Goal: Task Accomplishment & Management: Complete application form

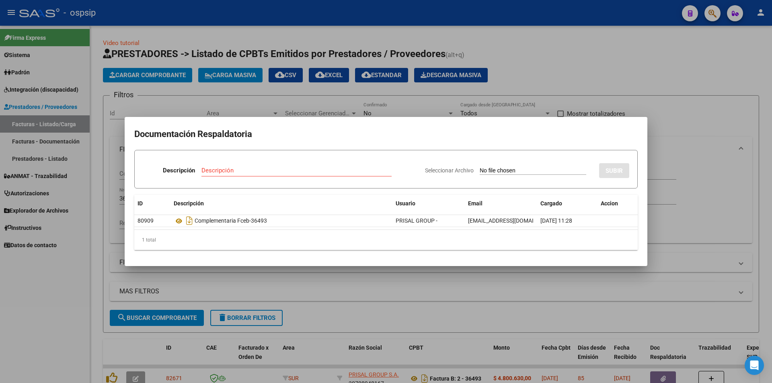
click at [428, 73] on div at bounding box center [386, 191] width 772 height 383
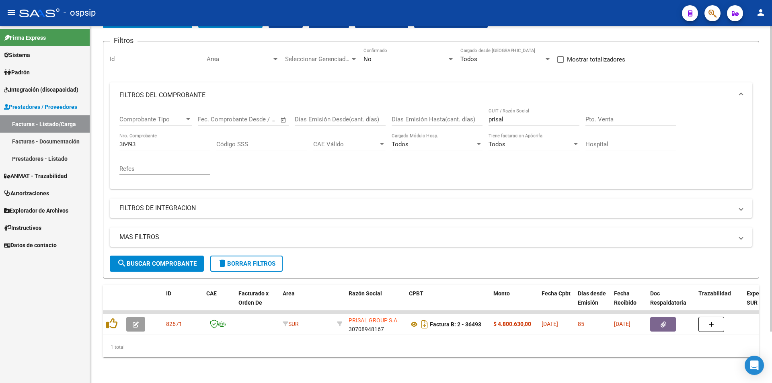
click at [148, 141] on input "36493" at bounding box center [164, 144] width 91 height 7
type input "3"
click at [450, 56] on div at bounding box center [450, 59] width 7 height 6
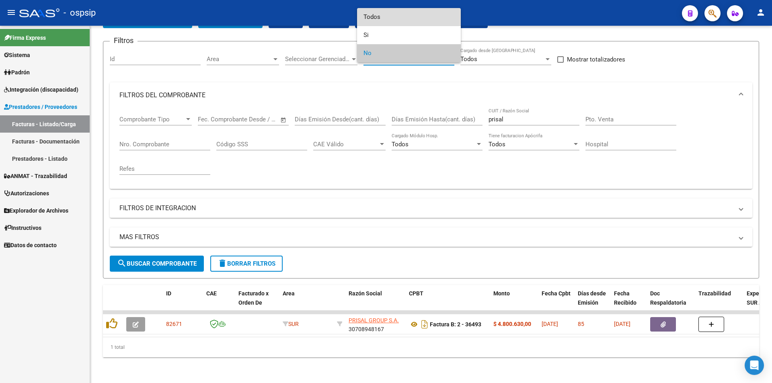
click at [387, 18] on span "Todos" at bounding box center [409, 17] width 91 height 18
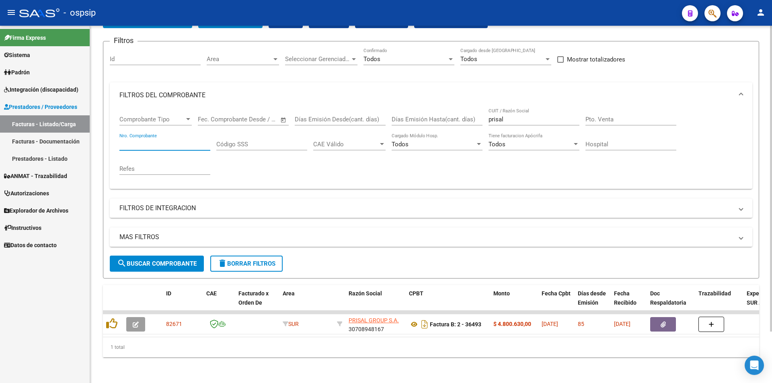
click at [146, 141] on input "Nro. Comprobante" at bounding box center [164, 144] width 91 height 7
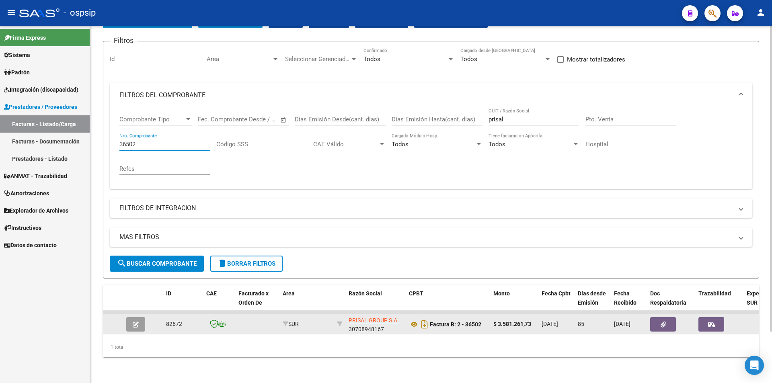
type input "36502"
click at [710, 322] on icon "button" at bounding box center [711, 325] width 7 height 6
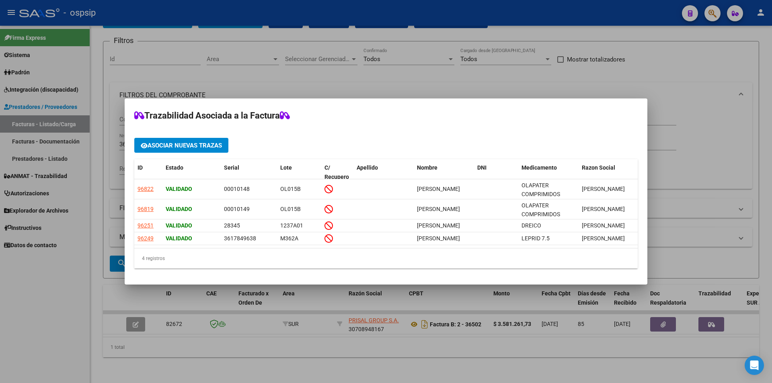
click at [135, 319] on div at bounding box center [386, 191] width 772 height 383
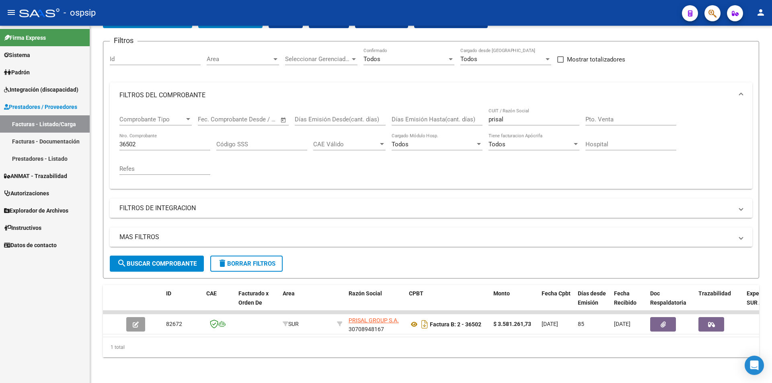
click at [135, 322] on icon "button" at bounding box center [136, 325] width 6 height 6
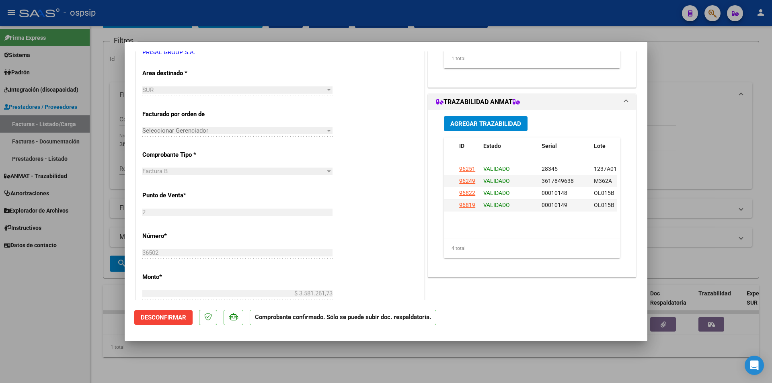
scroll to position [161, 0]
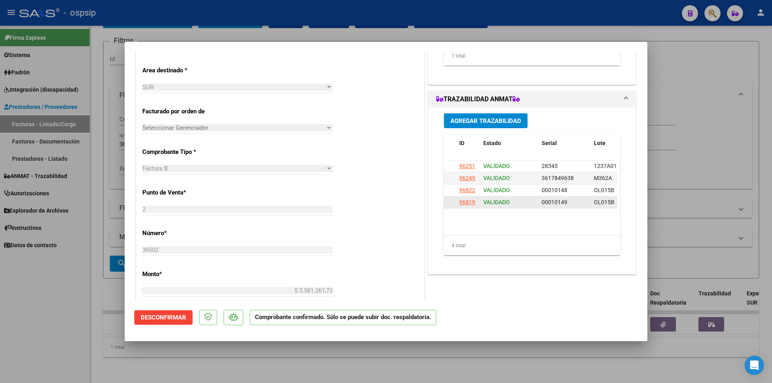
click at [462, 204] on div "96819" at bounding box center [467, 202] width 16 height 9
type input "$ 0,00"
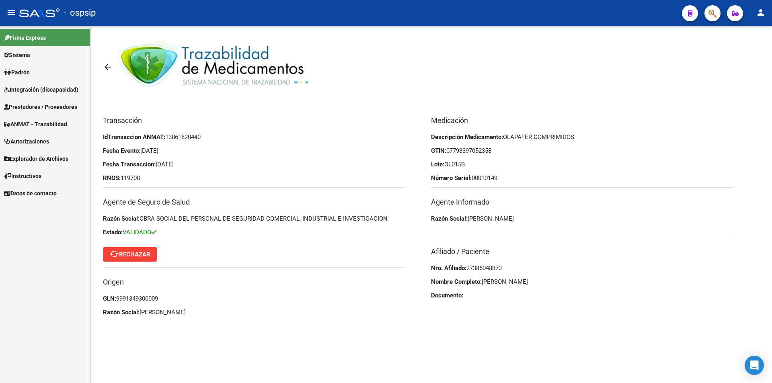
click at [121, 254] on span "cached Rechazar" at bounding box center [129, 254] width 41 height 7
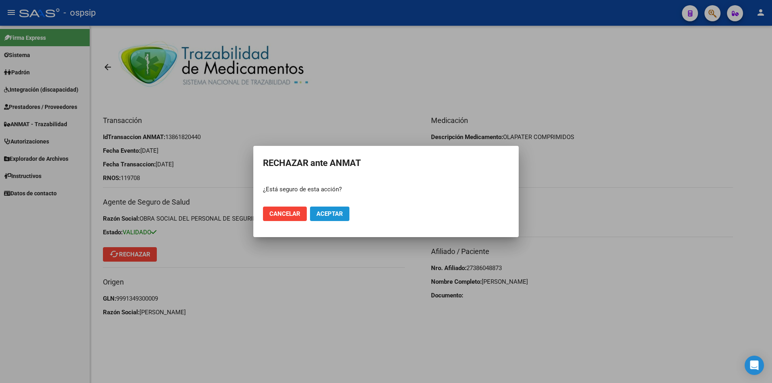
click at [346, 216] on button "Aceptar" at bounding box center [329, 214] width 39 height 14
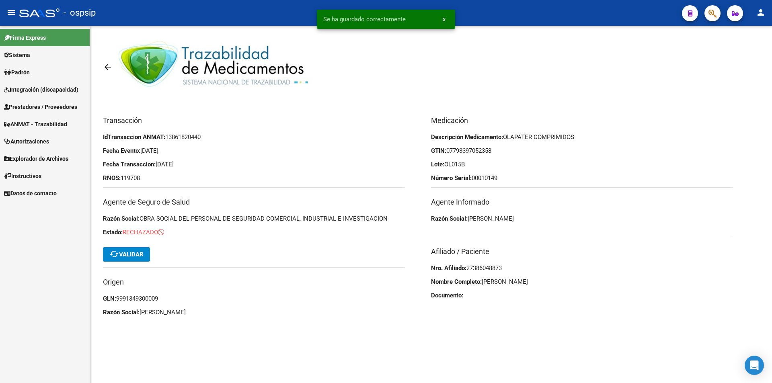
click at [107, 68] on mat-icon "arrow_back" at bounding box center [108, 67] width 10 height 10
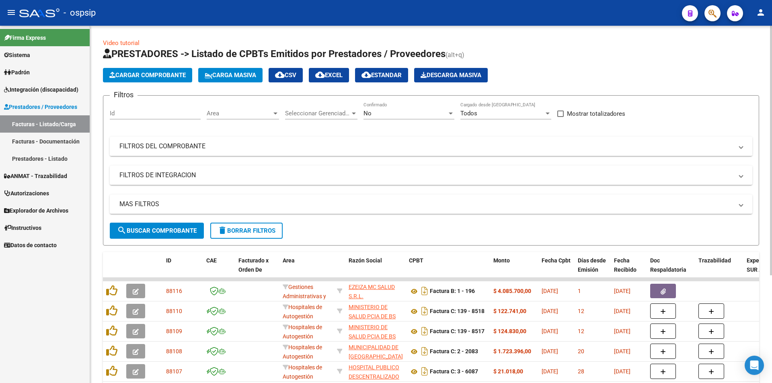
click at [146, 145] on mat-panel-title "FILTROS DEL COMPROBANTE" at bounding box center [426, 146] width 614 height 9
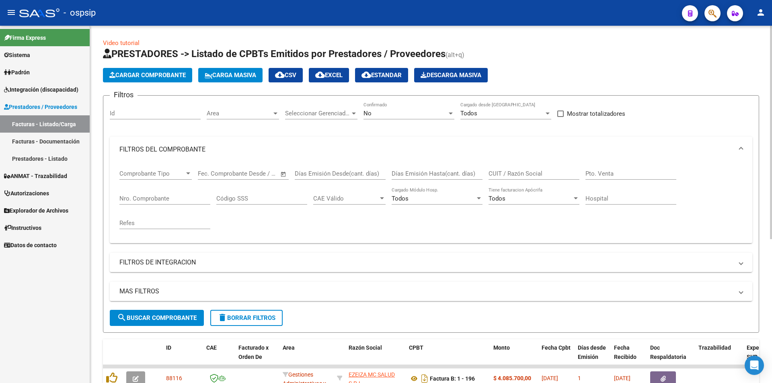
click at [160, 198] on input "Nro. Comprobante" at bounding box center [164, 198] width 91 height 7
type input "36502"
click at [510, 173] on input "CUIT / Razón Social" at bounding box center [534, 173] width 91 height 7
click at [451, 115] on div at bounding box center [450, 113] width 7 height 6
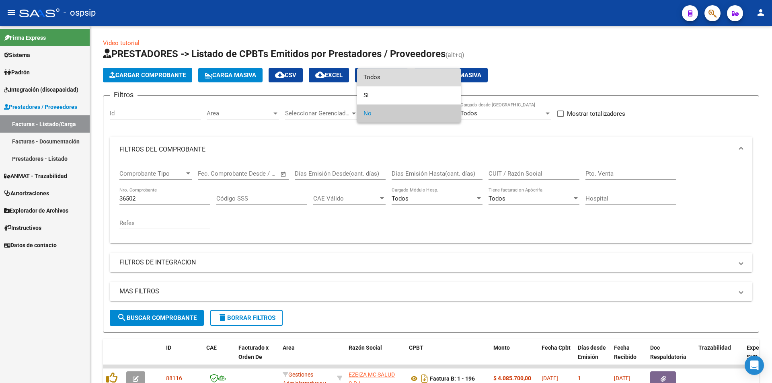
click at [370, 77] on span "Todos" at bounding box center [409, 77] width 91 height 18
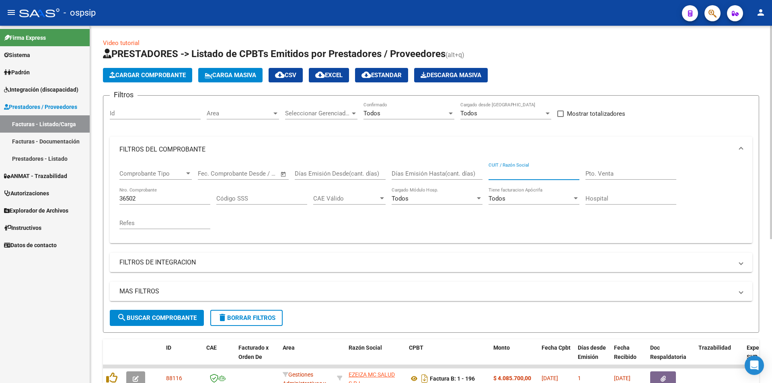
click at [528, 174] on input "CUIT / Razón Social" at bounding box center [534, 173] width 91 height 7
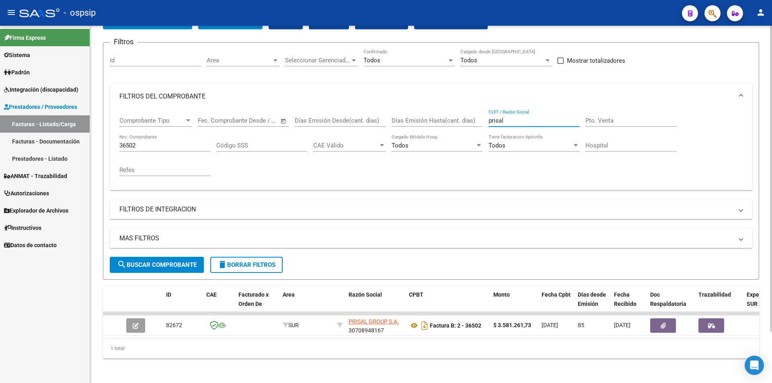
scroll to position [60, 0]
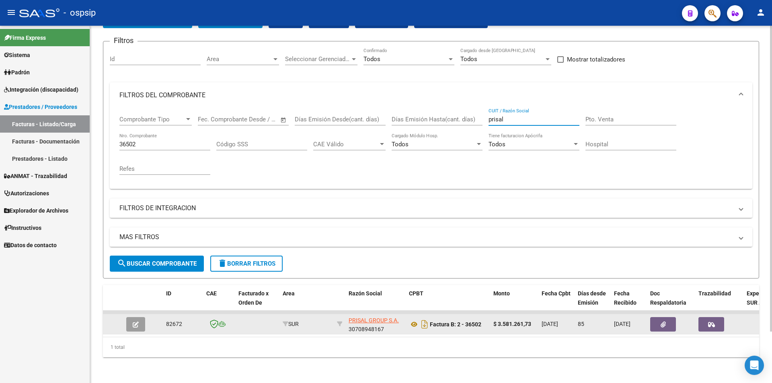
type input "prisal"
click at [133, 322] on icon "button" at bounding box center [136, 325] width 6 height 6
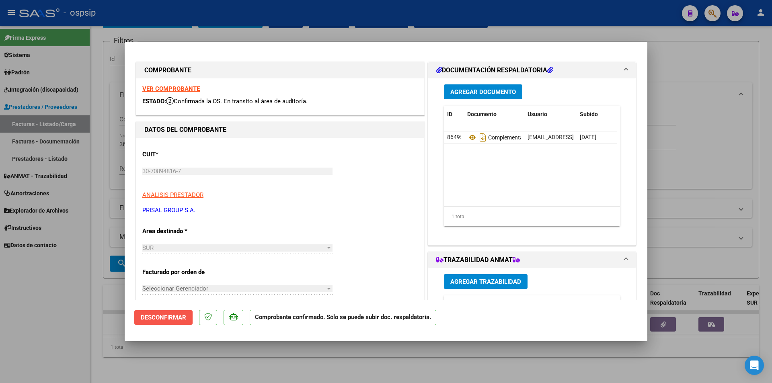
click at [156, 319] on span "Desconfirmar" at bounding box center [163, 317] width 45 height 7
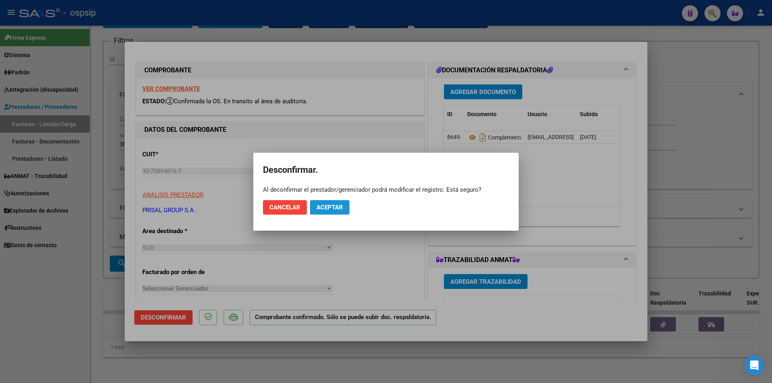
click at [334, 210] on span "Aceptar" at bounding box center [330, 207] width 27 height 7
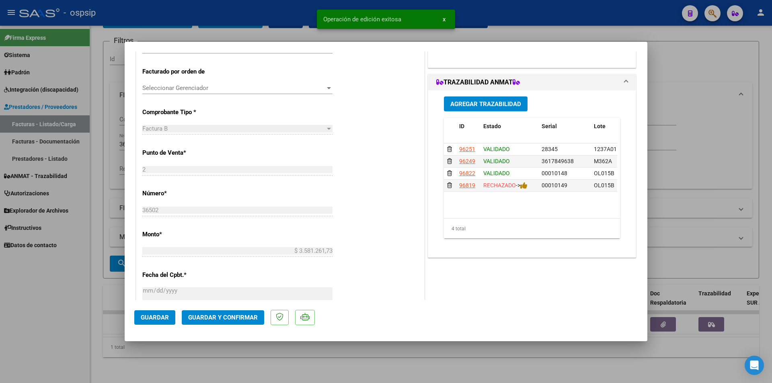
scroll to position [201, 0]
click at [447, 185] on icon at bounding box center [449, 185] width 5 height 6
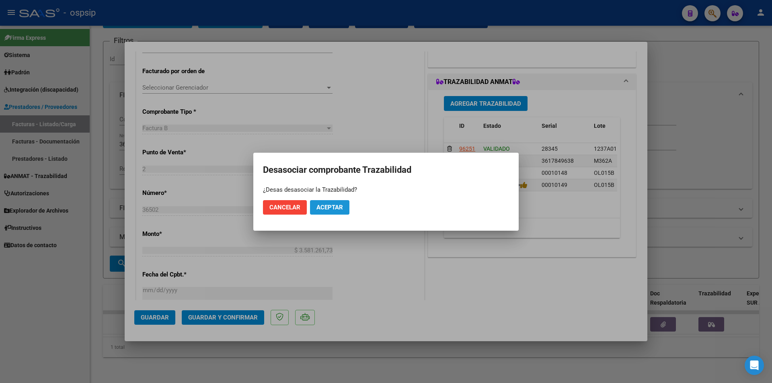
click at [323, 206] on span "Aceptar" at bounding box center [330, 207] width 27 height 7
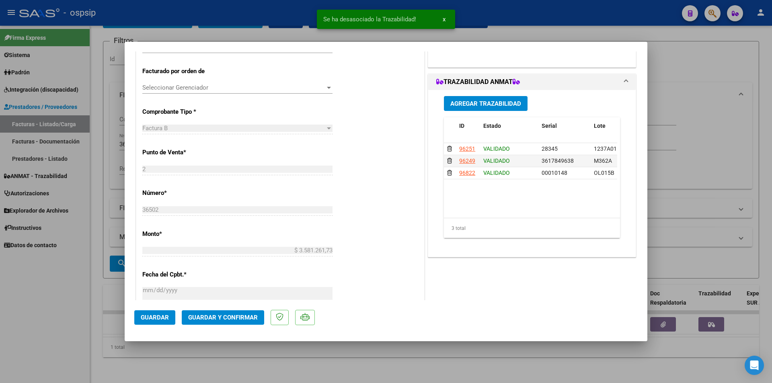
click at [51, 315] on div at bounding box center [386, 191] width 772 height 383
type input "$ 0,00"
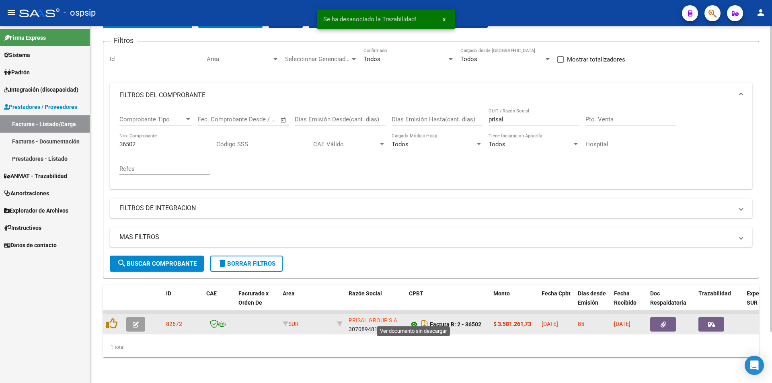
click at [414, 320] on icon at bounding box center [414, 325] width 10 height 10
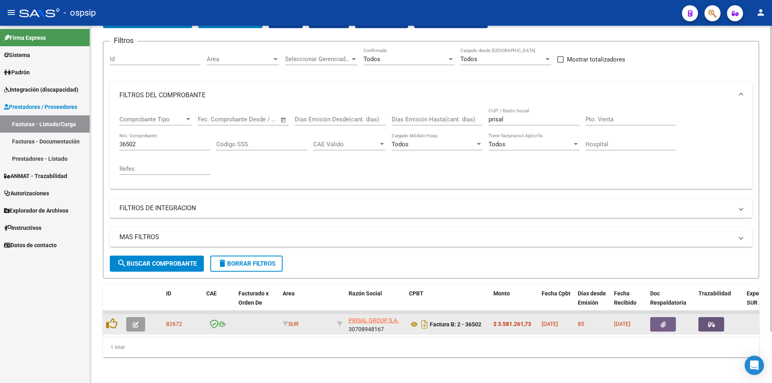
click at [713, 322] on icon "button" at bounding box center [711, 325] width 7 height 6
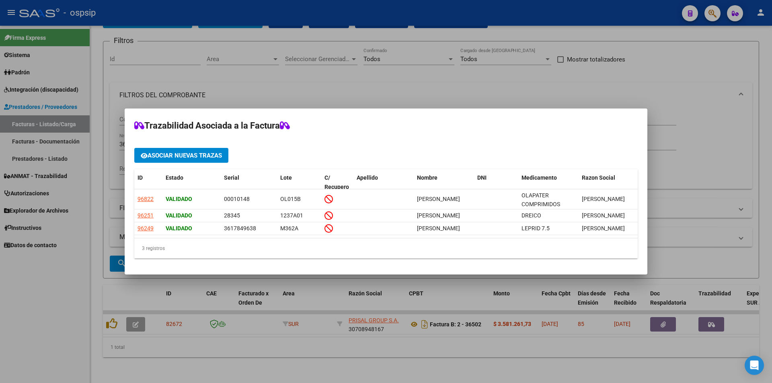
click at [55, 314] on div at bounding box center [386, 191] width 772 height 383
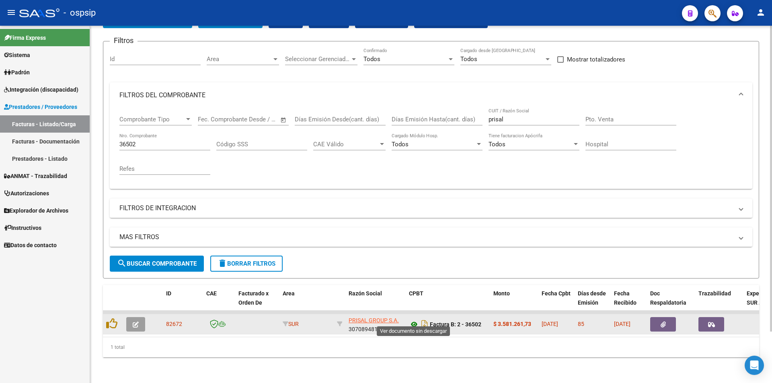
click at [415, 320] on icon at bounding box center [414, 325] width 10 height 10
click at [710, 323] on button "button" at bounding box center [712, 324] width 26 height 14
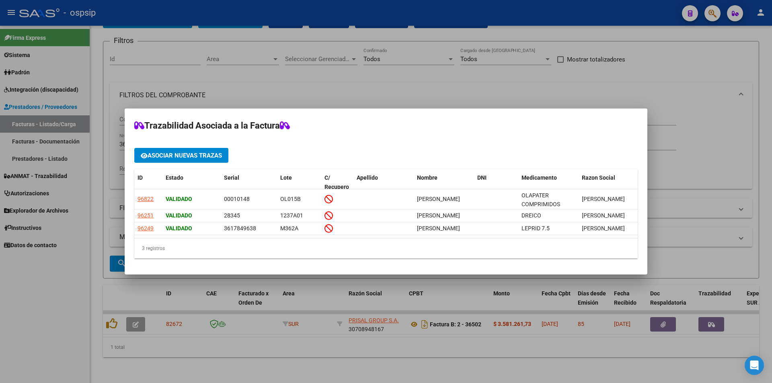
click at [368, 78] on div at bounding box center [386, 191] width 772 height 383
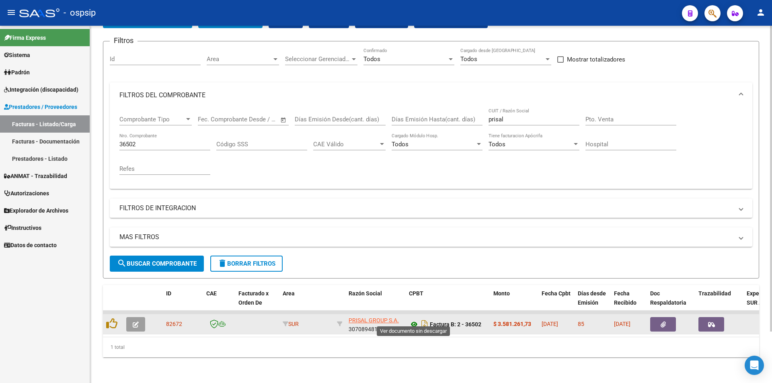
click at [412, 320] on icon at bounding box center [414, 325] width 10 height 10
click at [713, 322] on icon "button" at bounding box center [711, 325] width 7 height 6
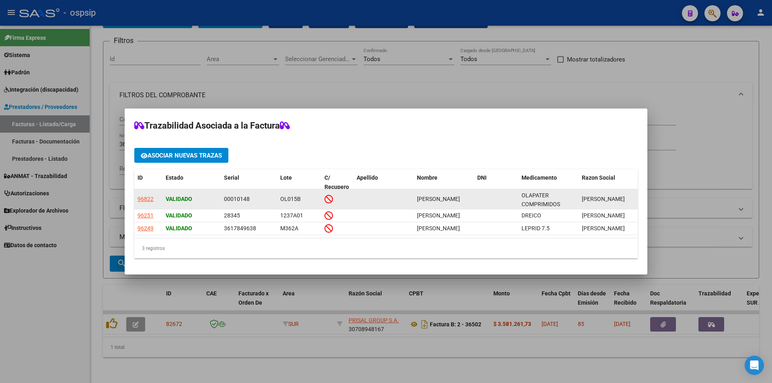
click at [144, 195] on div "96822" at bounding box center [146, 199] width 16 height 9
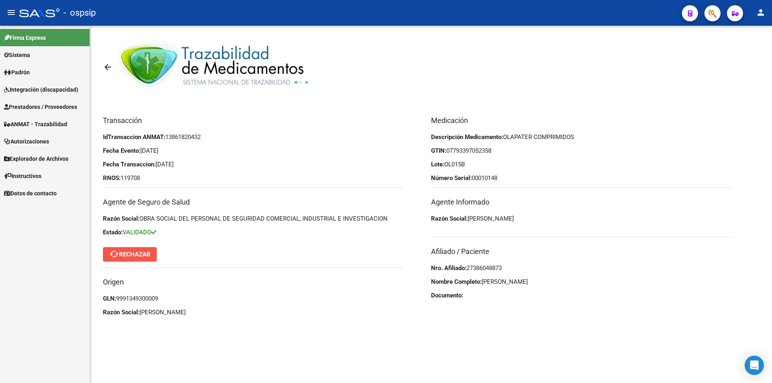
click at [138, 256] on span "cached Rechazar" at bounding box center [129, 254] width 41 height 7
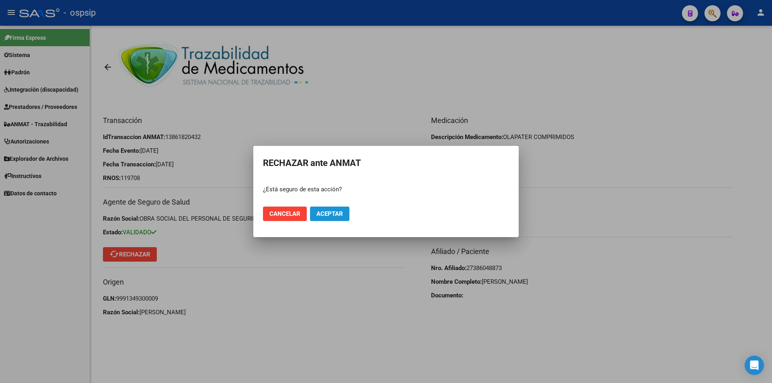
click at [325, 214] on span "Aceptar" at bounding box center [330, 213] width 27 height 7
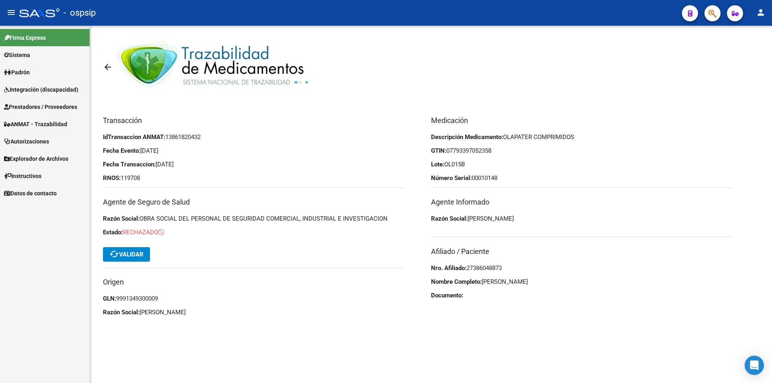
click at [106, 66] on mat-icon "arrow_back" at bounding box center [108, 67] width 10 height 10
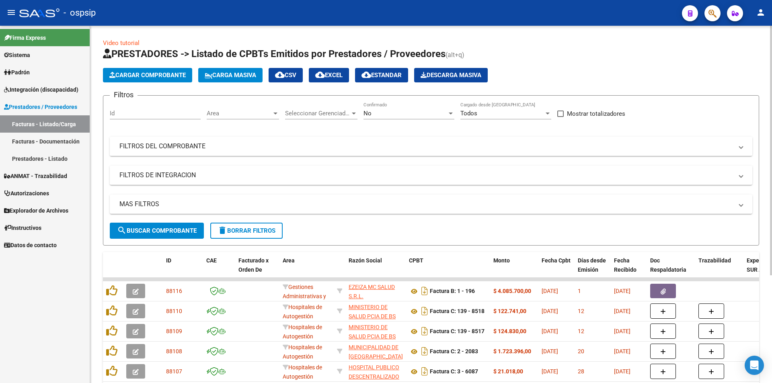
click at [156, 146] on mat-panel-title "FILTROS DEL COMPROBANTE" at bounding box center [426, 146] width 614 height 9
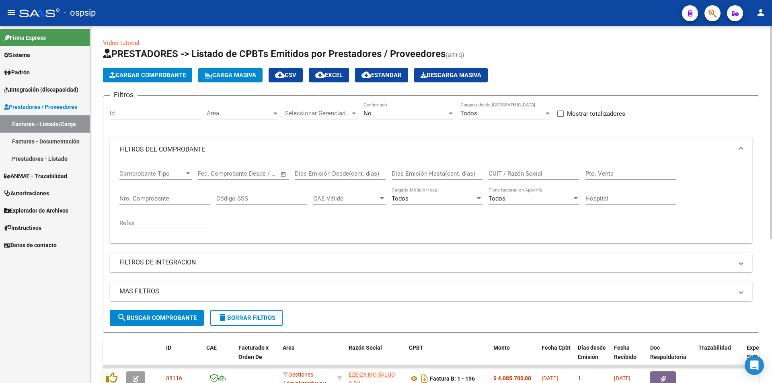
click at [153, 198] on input "Nro. Comprobante" at bounding box center [164, 198] width 91 height 7
type input "36502"
click at [451, 113] on div at bounding box center [451, 114] width 4 height 2
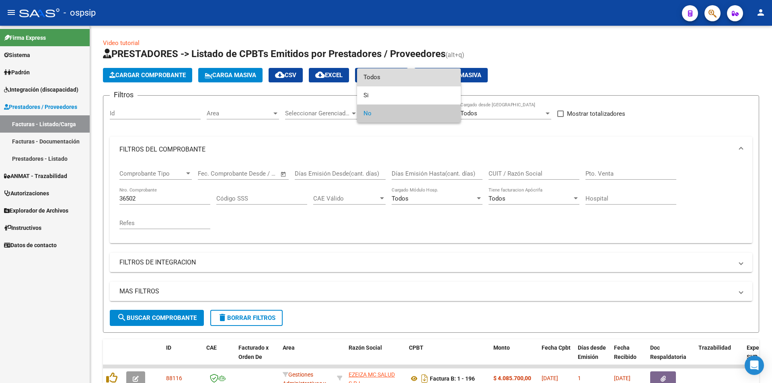
click at [380, 81] on span "Todos" at bounding box center [409, 77] width 91 height 18
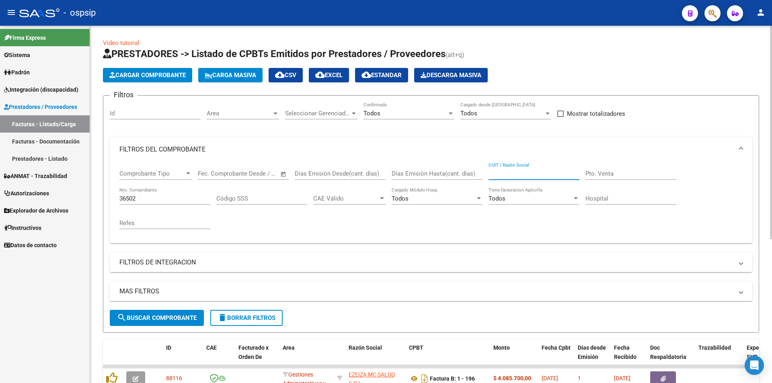
click at [513, 172] on input "CUIT / Razón Social" at bounding box center [534, 173] width 91 height 7
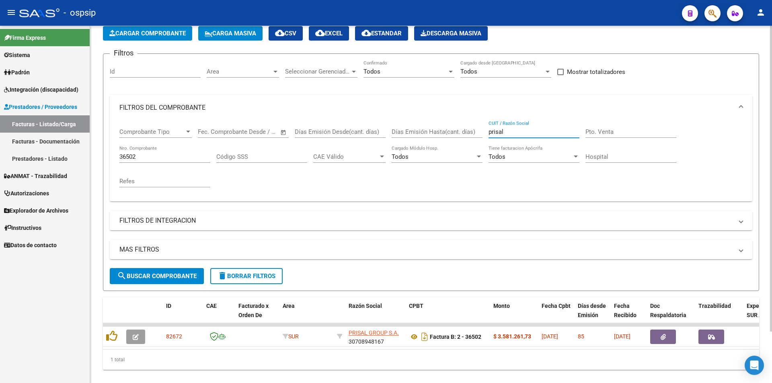
scroll to position [60, 0]
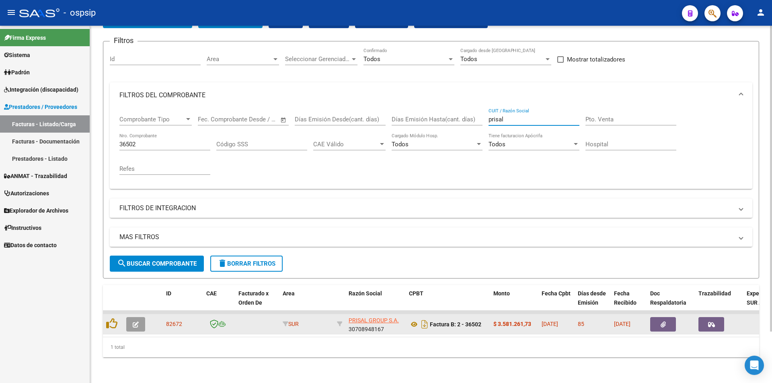
type input "prisal"
click at [713, 326] on datatable-body-cell at bounding box center [720, 325] width 48 height 20
click at [711, 322] on icon "button" at bounding box center [711, 325] width 7 height 6
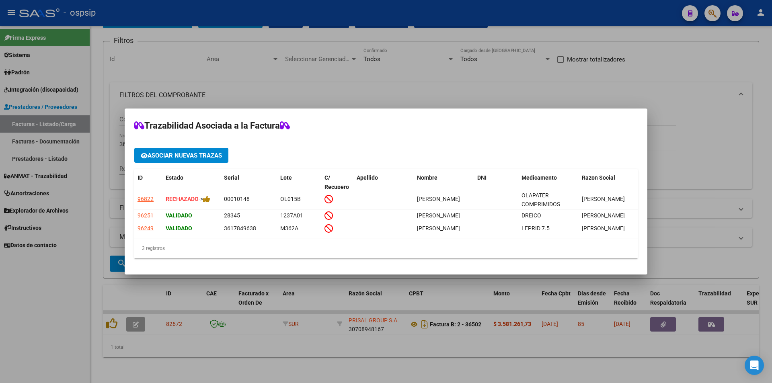
click at [132, 317] on div at bounding box center [386, 191] width 772 height 383
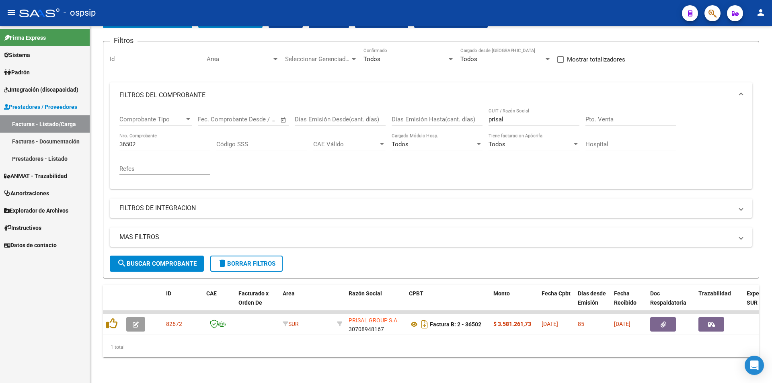
click at [132, 317] on button "button" at bounding box center [135, 324] width 19 height 14
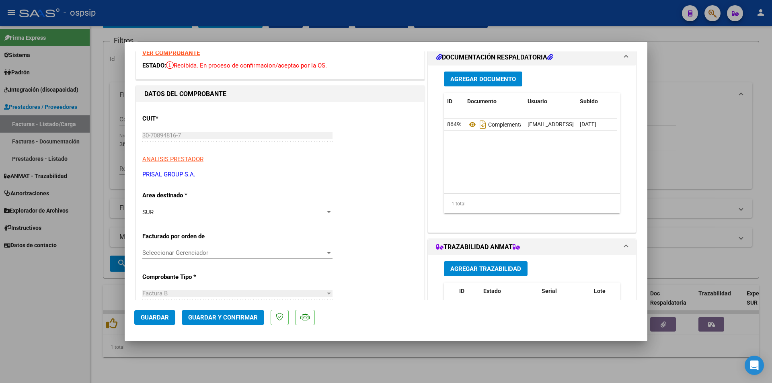
scroll to position [121, 0]
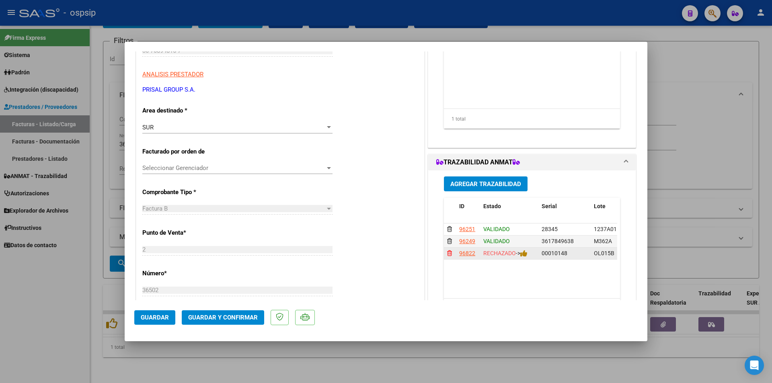
click at [447, 253] on icon at bounding box center [449, 254] width 5 height 6
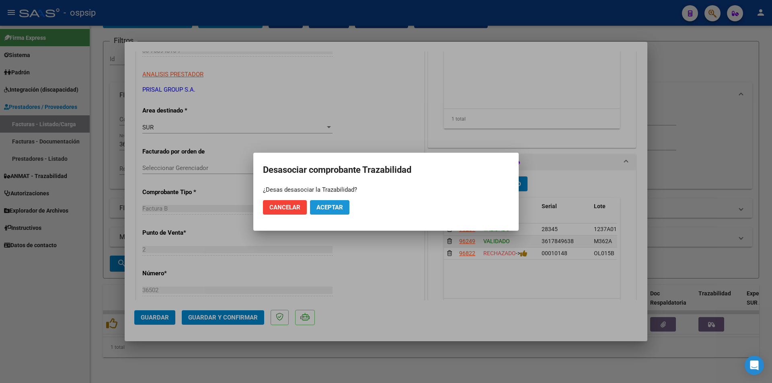
click at [327, 208] on span "Aceptar" at bounding box center [330, 207] width 27 height 7
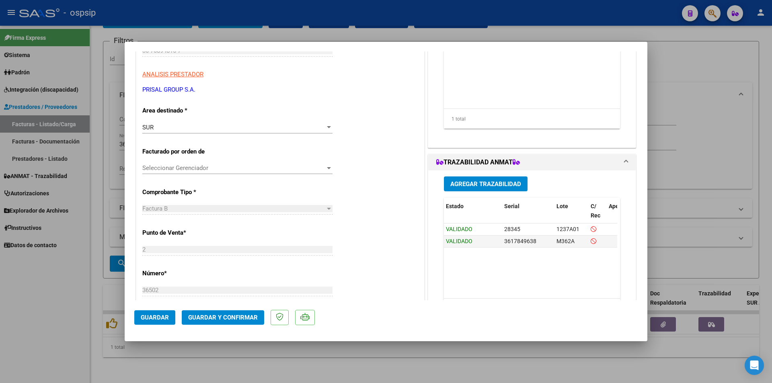
scroll to position [0, 0]
click at [484, 183] on span "Agregar Trazabilidad" at bounding box center [486, 184] width 71 height 7
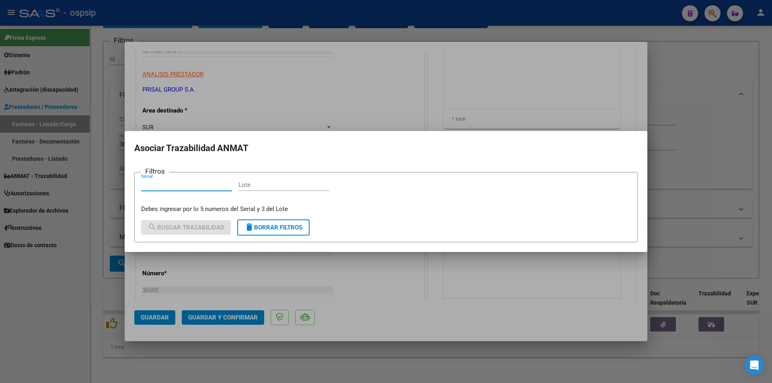
click at [163, 184] on input "Serial" at bounding box center [186, 184] width 91 height 7
paste input "00010170"
type input "00010170"
click at [260, 184] on input "Lote" at bounding box center [284, 184] width 91 height 7
paste input "OL015B"
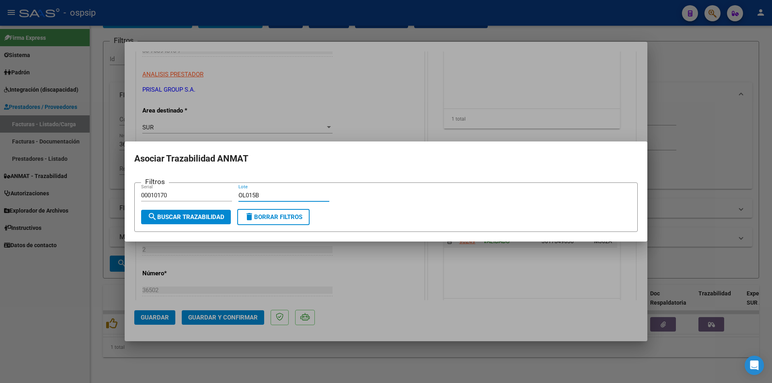
type input "OL015B"
click at [177, 217] on span "search Buscar Trazabilidad" at bounding box center [186, 217] width 77 height 7
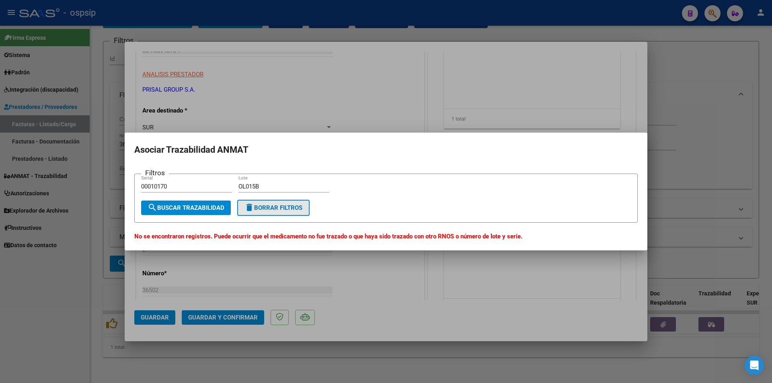
click at [285, 210] on span "delete Borrar Filtros" at bounding box center [274, 207] width 58 height 7
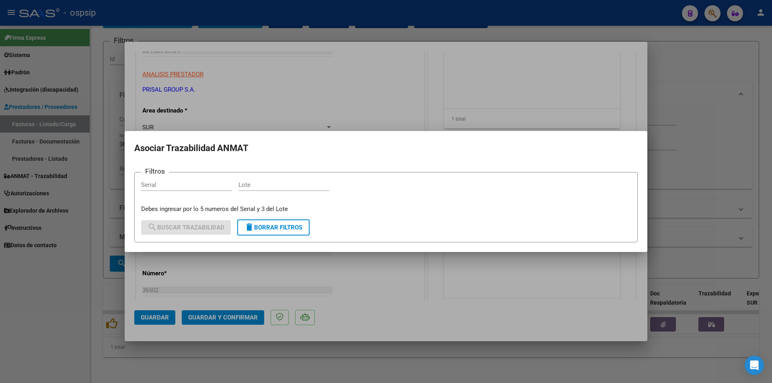
click at [71, 276] on div at bounding box center [386, 191] width 772 height 383
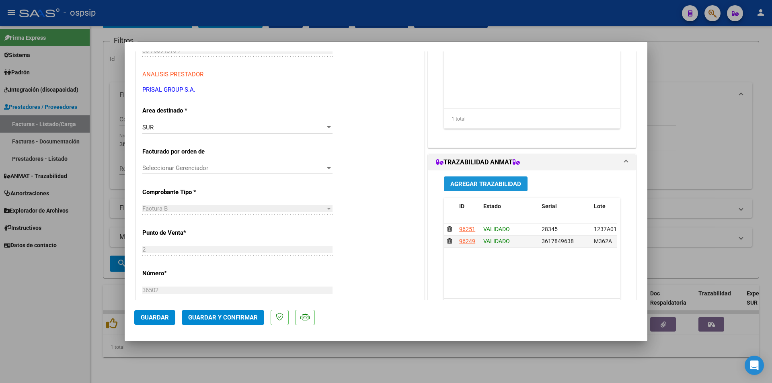
click at [491, 186] on span "Agregar Trazabilidad" at bounding box center [486, 184] width 71 height 7
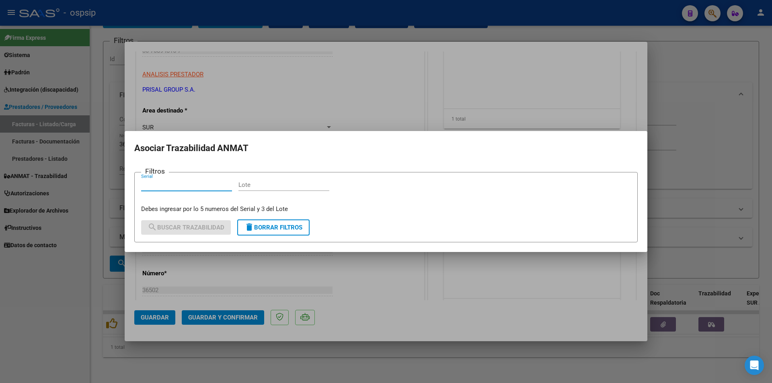
click at [171, 186] on input "Serial" at bounding box center [186, 184] width 91 height 7
paste input "00010170"
type input "00010170"
click at [269, 187] on input "Lote" at bounding box center [284, 184] width 91 height 7
paste input ": OL015B"
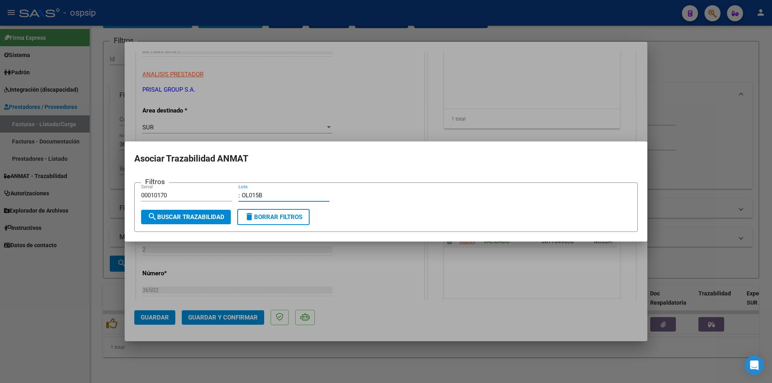
click at [240, 193] on input ": OL015B" at bounding box center [284, 195] width 91 height 7
type input "OL015B"
click at [189, 216] on span "search Buscar Trazabilidad" at bounding box center [186, 217] width 77 height 7
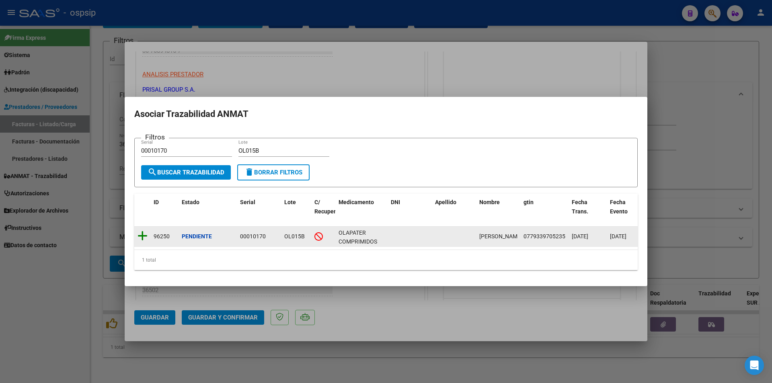
click at [140, 231] on icon at bounding box center [143, 236] width 10 height 11
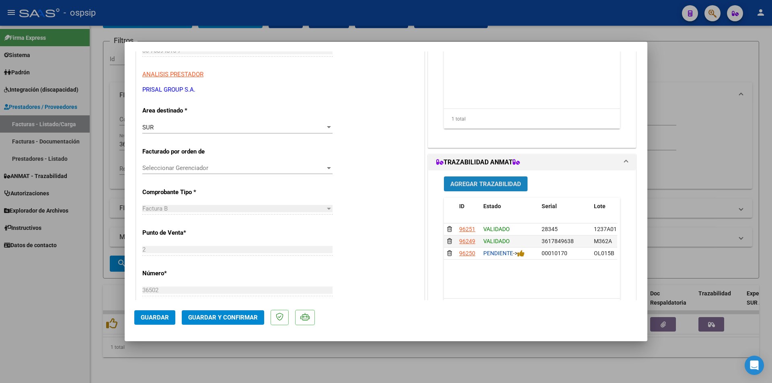
click at [489, 184] on span "Agregar Trazabilidad" at bounding box center [486, 184] width 71 height 7
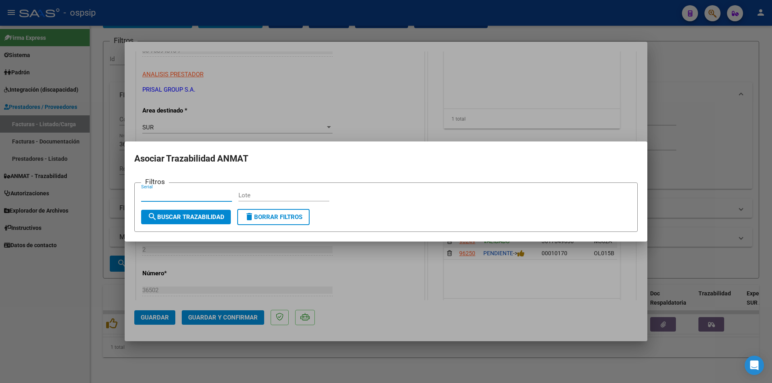
click at [164, 196] on input "Serial" at bounding box center [186, 195] width 91 height 7
paste input "00010175"
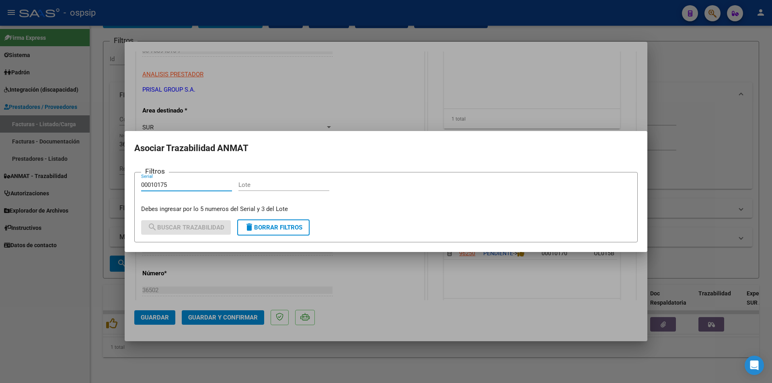
type input "00010175"
click at [266, 187] on input "Lote" at bounding box center [284, 184] width 91 height 7
paste input "OL015B"
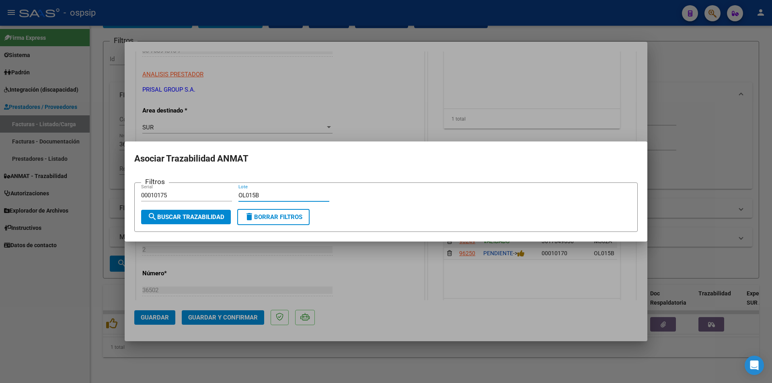
type input "OL015B"
click at [188, 219] on span "search Buscar Trazabilidad" at bounding box center [186, 217] width 77 height 7
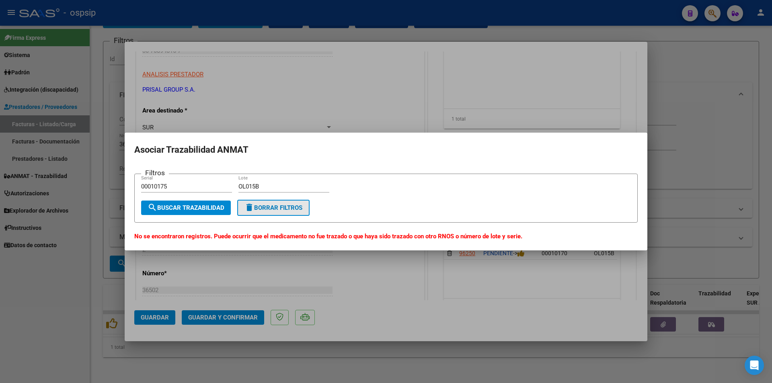
click at [280, 206] on span "delete Borrar Filtros" at bounding box center [274, 207] width 58 height 7
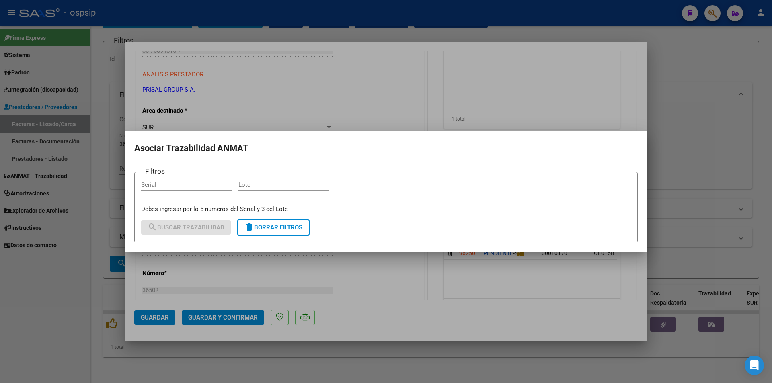
click at [171, 179] on div "Serial" at bounding box center [186, 185] width 91 height 12
paste input "00010175"
type input "00010175"
click at [259, 186] on input "Lote" at bounding box center [284, 184] width 91 height 7
paste input "OL015B"
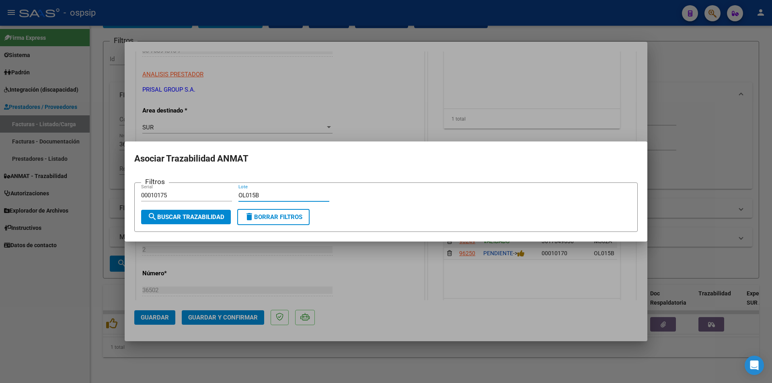
type input "OL015B"
click at [177, 215] on span "search Buscar Trazabilidad" at bounding box center [186, 217] width 77 height 7
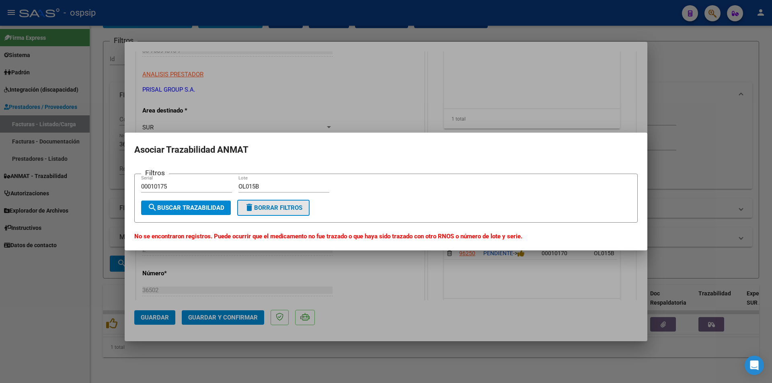
click at [279, 212] on button "delete Borrar Filtros" at bounding box center [273, 208] width 72 height 16
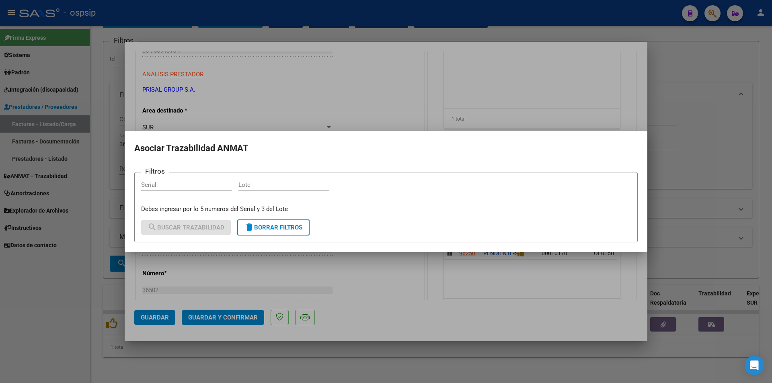
click at [167, 185] on input "Serial" at bounding box center [186, 184] width 91 height 7
type input "00010175"
click at [256, 185] on input "Lote" at bounding box center [284, 184] width 91 height 7
click at [259, 185] on input "Lote" at bounding box center [284, 184] width 91 height 7
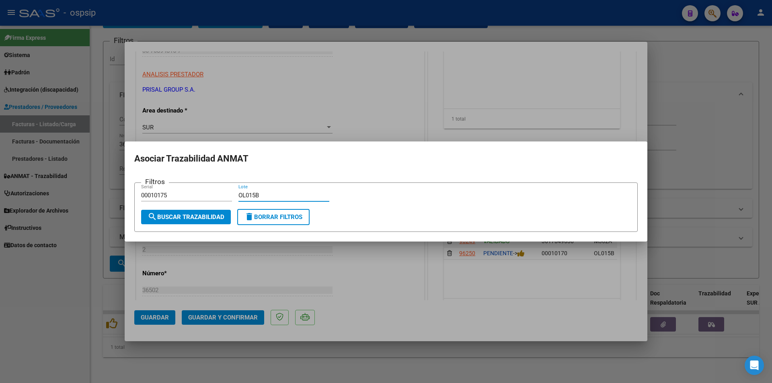
type input "OL015B"
click at [177, 217] on span "search Buscar Trazabilidad" at bounding box center [186, 217] width 77 height 7
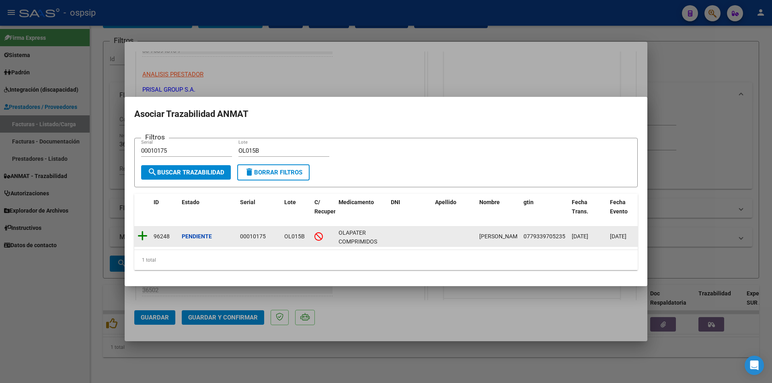
click at [144, 231] on icon at bounding box center [143, 236] width 10 height 11
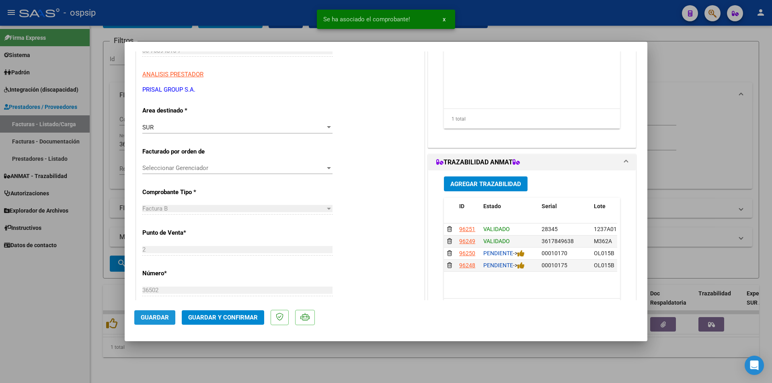
click at [158, 319] on span "Guardar" at bounding box center [155, 317] width 28 height 7
click at [43, 317] on div at bounding box center [386, 191] width 772 height 383
type input "$ 0,00"
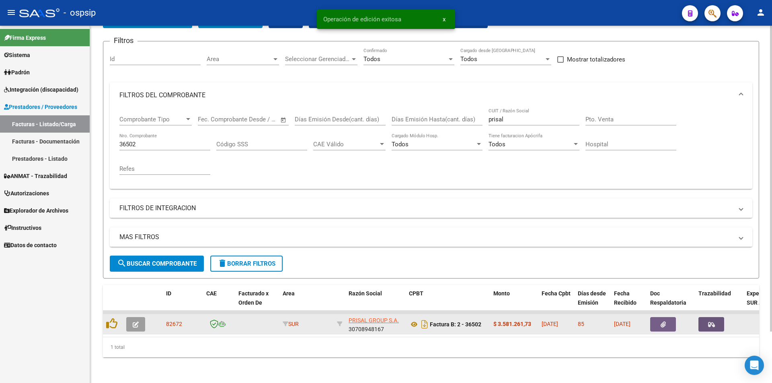
click at [717, 321] on button "button" at bounding box center [712, 324] width 26 height 14
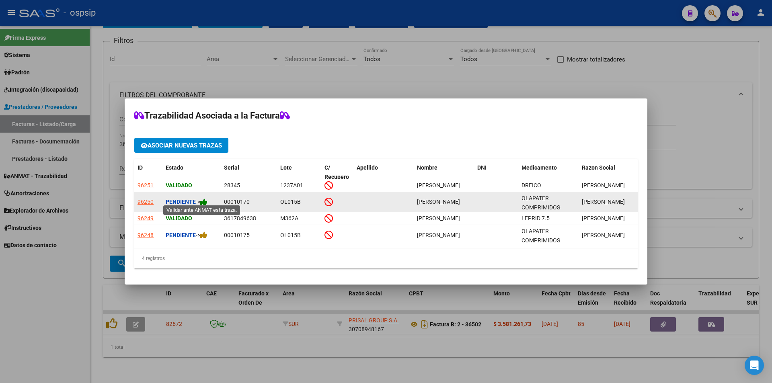
click at [207, 201] on icon at bounding box center [203, 202] width 7 height 8
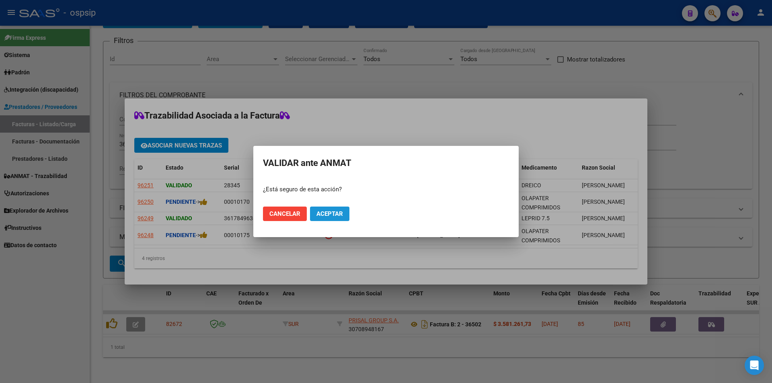
click at [338, 214] on span "Aceptar" at bounding box center [330, 213] width 27 height 7
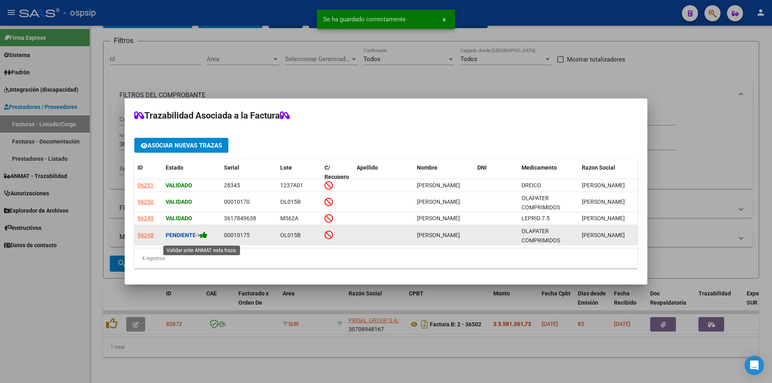
click at [206, 239] on icon at bounding box center [203, 235] width 7 height 8
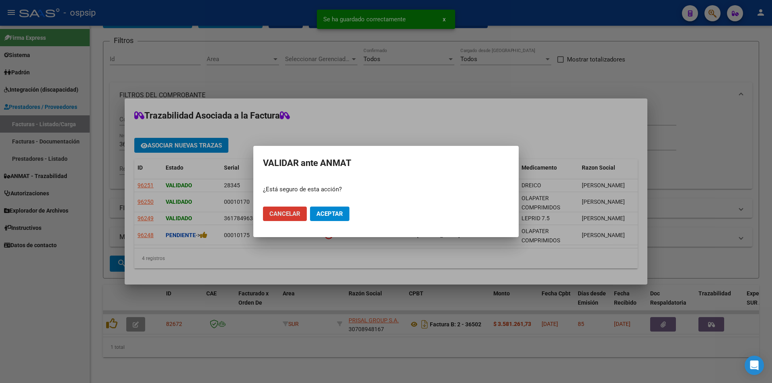
click at [328, 215] on span "Aceptar" at bounding box center [330, 213] width 27 height 7
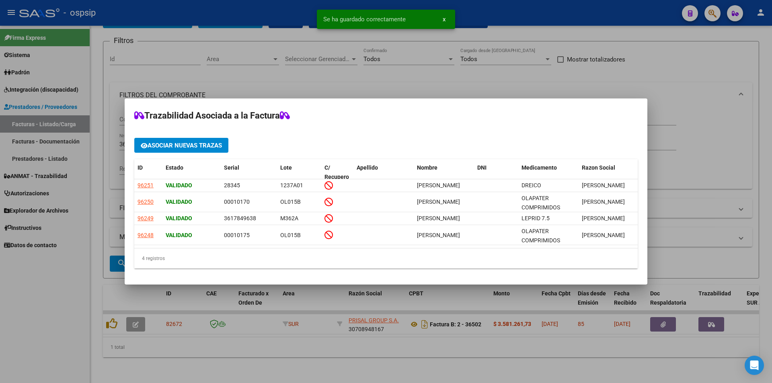
click at [24, 323] on div at bounding box center [386, 191] width 772 height 383
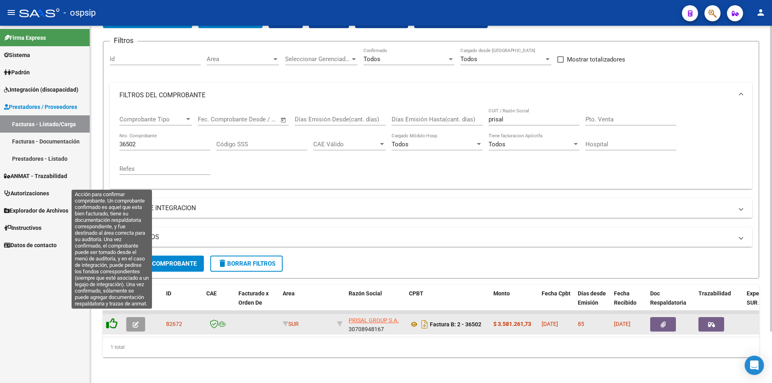
click at [111, 320] on icon at bounding box center [111, 323] width 11 height 11
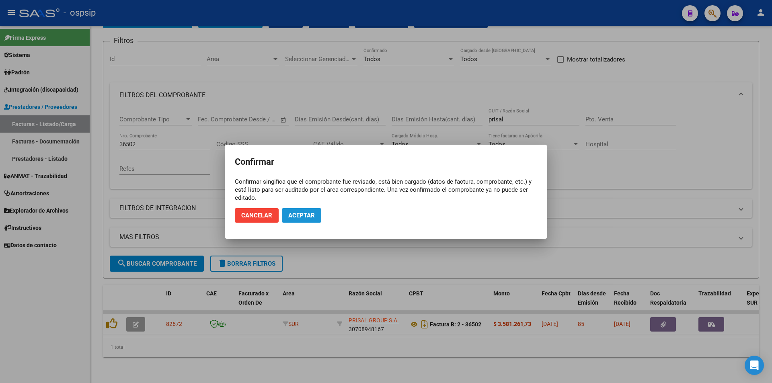
click at [299, 215] on span "Aceptar" at bounding box center [301, 215] width 27 height 7
